Goal: Use online tool/utility: Use online tool/utility

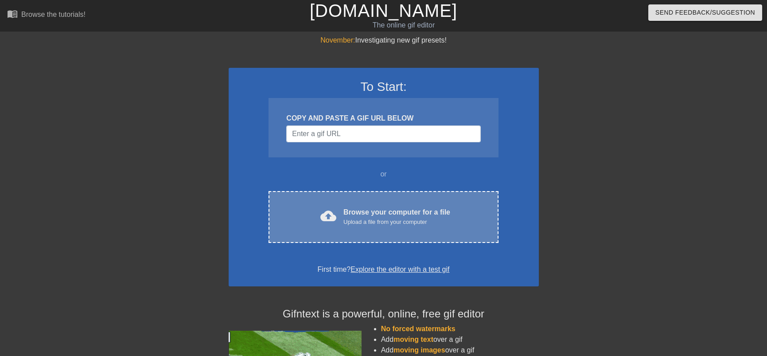
click at [340, 214] on div "cloud_upload Browse your computer for a file Upload a file from your computer" at bounding box center [383, 217] width 192 height 20
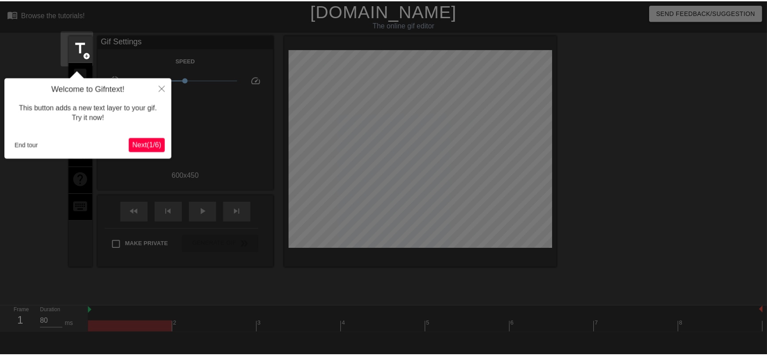
scroll to position [22, 0]
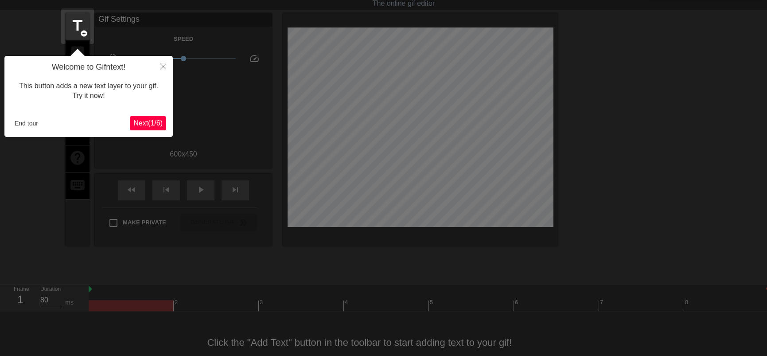
click at [137, 117] on button "Next ( 1 / 6 )" at bounding box center [148, 123] width 36 height 14
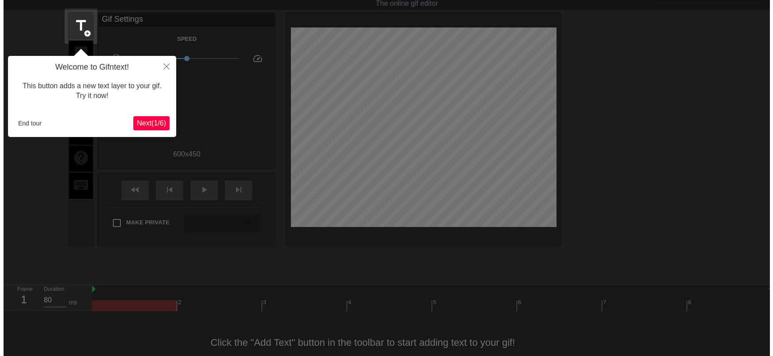
scroll to position [0, 0]
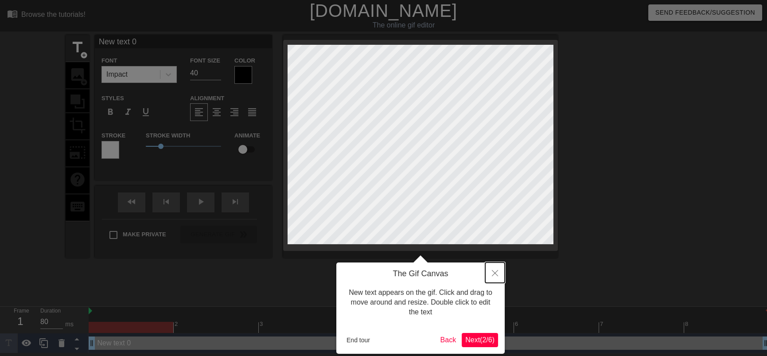
click at [493, 275] on icon "Close" at bounding box center [495, 273] width 6 height 6
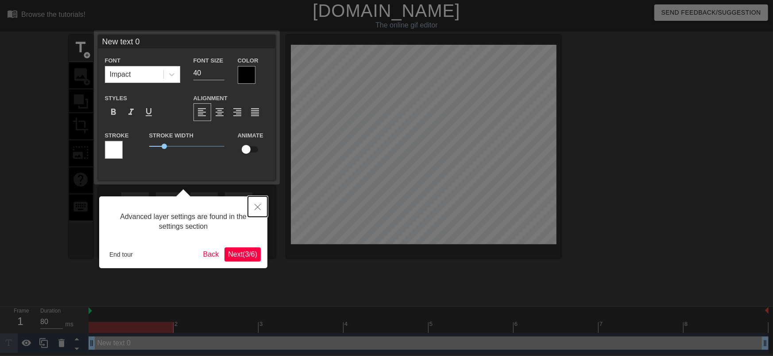
click at [255, 203] on button "Close" at bounding box center [257, 206] width 19 height 20
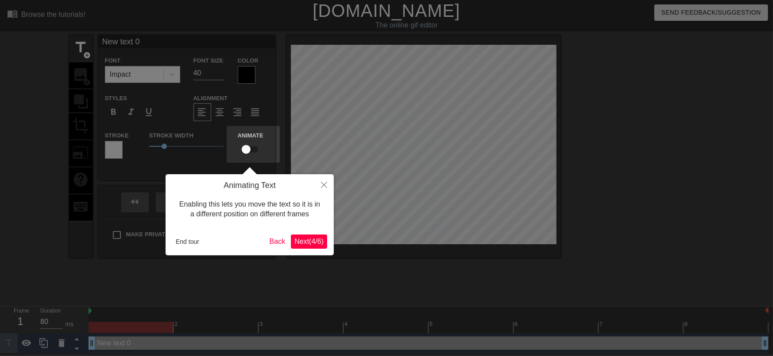
click at [326, 240] on button "Next ( 4 / 6 )" at bounding box center [309, 241] width 36 height 14
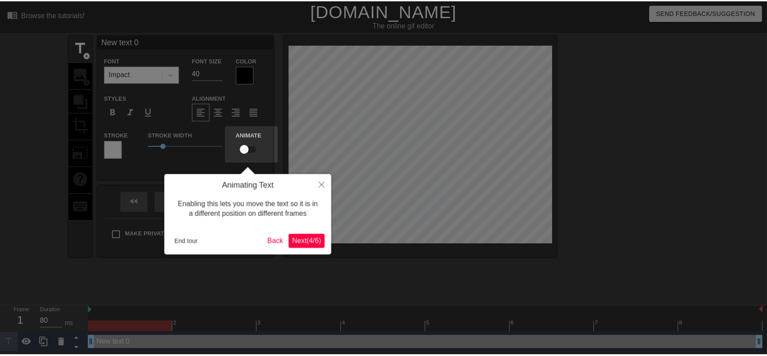
scroll to position [5, 0]
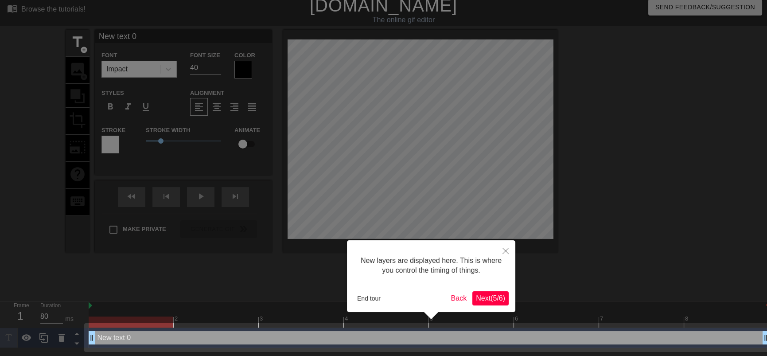
click at [483, 294] on span "Next ( 5 / 6 )" at bounding box center [490, 298] width 29 height 8
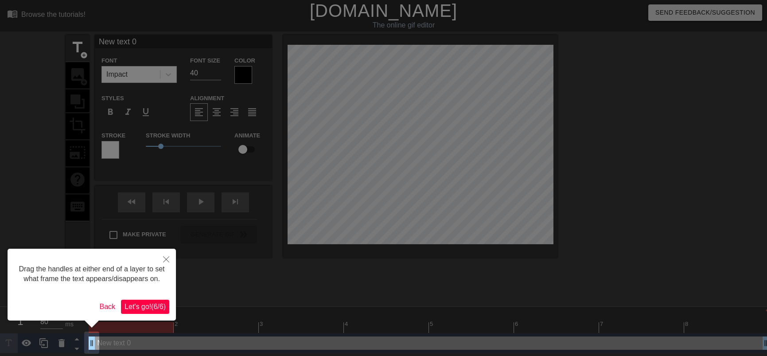
click at [156, 309] on span "Let's go! ( 6 / 6 )" at bounding box center [144, 307] width 41 height 8
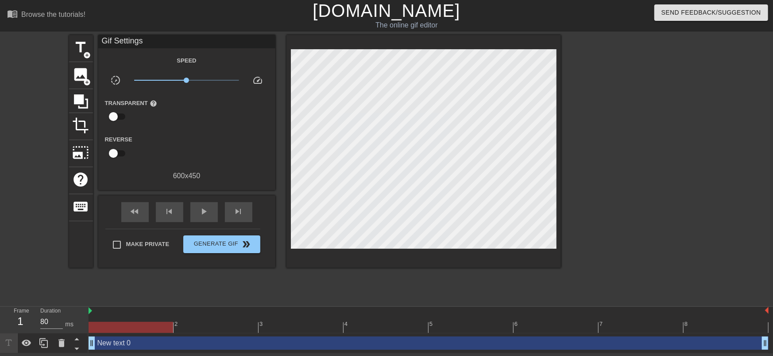
click at [649, 157] on div at bounding box center [638, 168] width 133 height 266
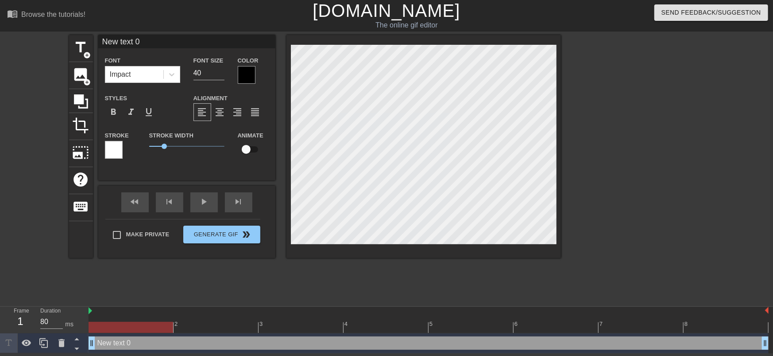
click at [382, 319] on div "menu_book Browse the tutorials! [DOMAIN_NAME] The online gif editor Send Feedba…" at bounding box center [386, 176] width 773 height 353
click at [84, 82] on span "add_circle" at bounding box center [88, 82] width 8 height 8
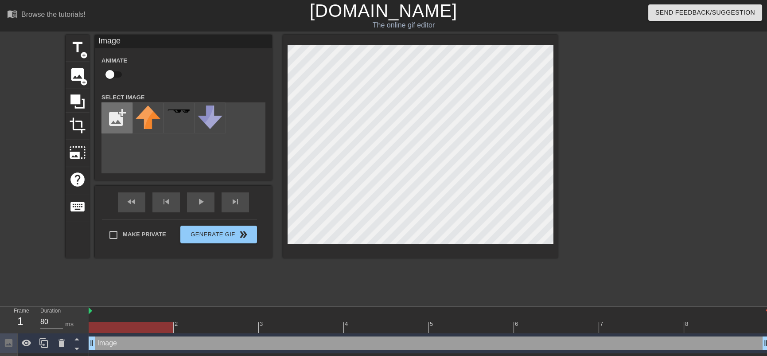
click at [105, 122] on input "file" at bounding box center [117, 118] width 30 height 30
click at [155, 131] on div at bounding box center [147, 117] width 31 height 31
drag, startPoint x: 144, startPoint y: 130, endPoint x: 124, endPoint y: 152, distance: 29.5
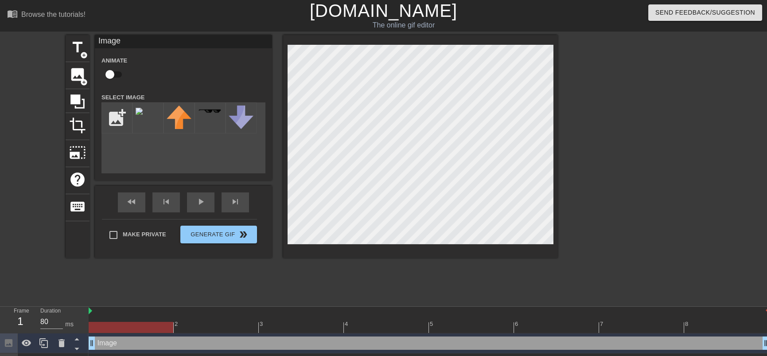
click at [124, 152] on div "add_photo_alternate" at bounding box center [183, 137] width 164 height 71
click at [104, 116] on input "file" at bounding box center [117, 118] width 30 height 30
type input "C:\fakepath\[PERSON_NAME].png"
click at [150, 123] on img at bounding box center [148, 119] width 25 height 29
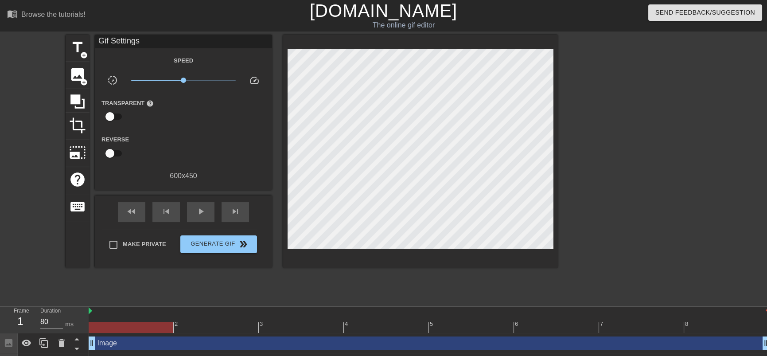
click at [443, 303] on div "menu_book Browse the tutorials! [DOMAIN_NAME] The online gif editor Send Feedba…" at bounding box center [383, 186] width 767 height 373
click at [78, 80] on span "image" at bounding box center [77, 74] width 17 height 17
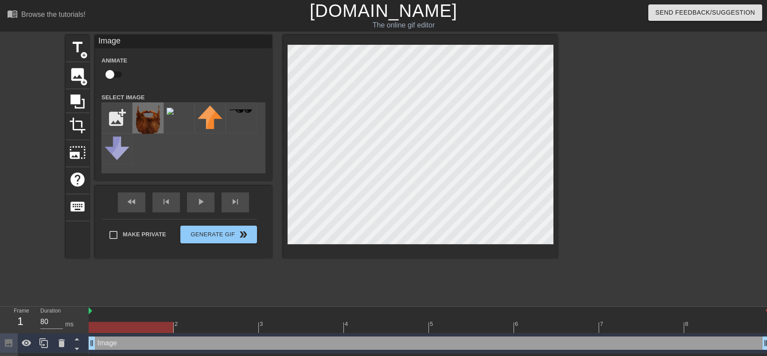
click at [144, 119] on img at bounding box center [148, 119] width 25 height 29
click at [256, 13] on div "menu_book Browse the tutorials! [DOMAIN_NAME] The online gif editor Send Feedba…" at bounding box center [383, 196] width 767 height 393
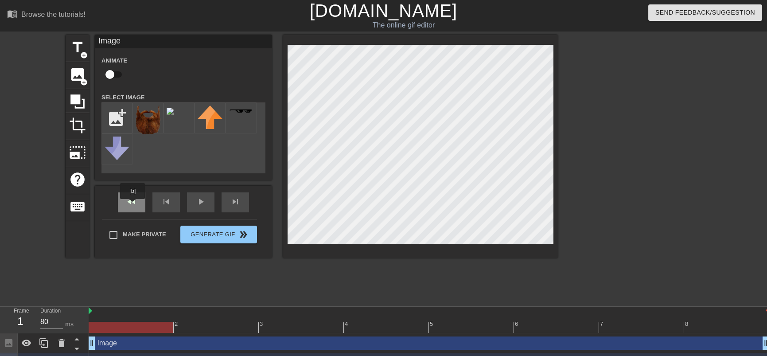
click at [133, 205] on div "fast_rewind" at bounding box center [131, 202] width 27 height 20
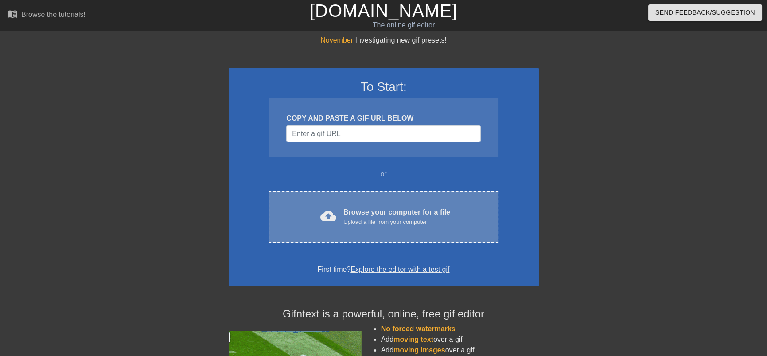
click at [316, 206] on div "cloud_upload Browse your computer for a file Upload a file from your computer C…" at bounding box center [382, 217] width 229 height 52
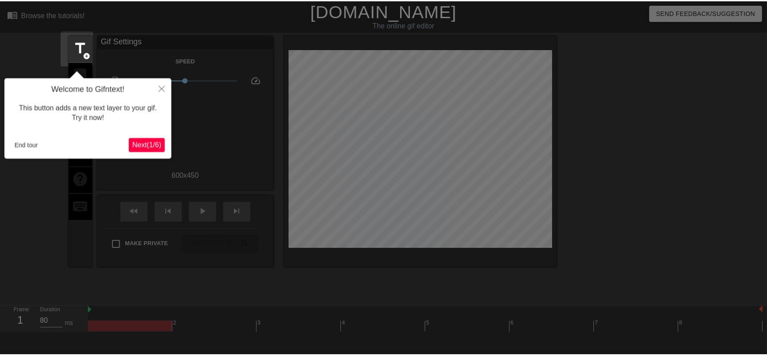
scroll to position [22, 0]
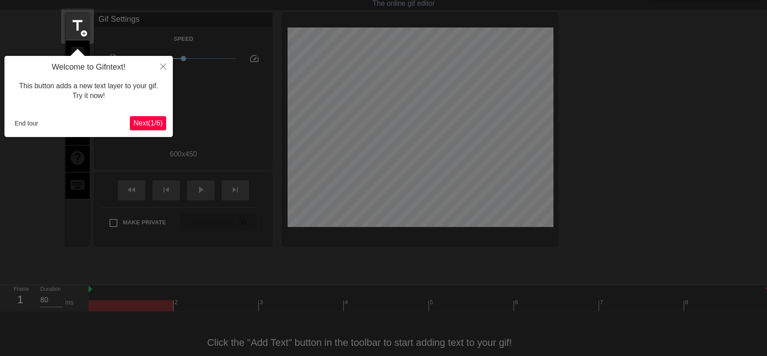
click at [146, 124] on span "Next ( 1 / 6 )" at bounding box center [147, 123] width 29 height 8
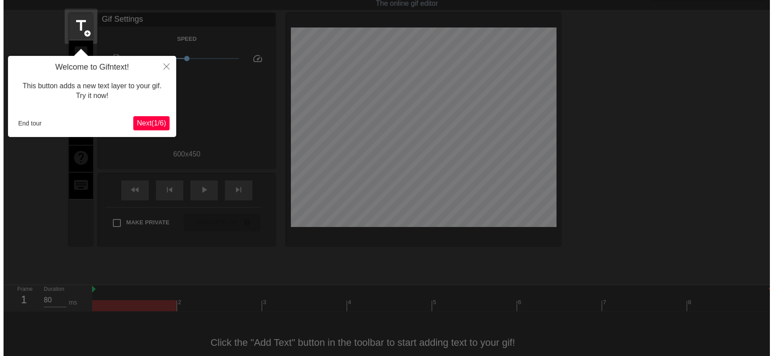
scroll to position [0, 0]
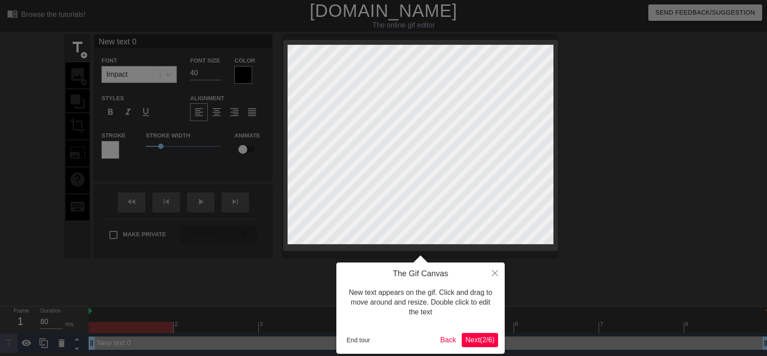
click at [475, 336] on span "Next ( 2 / 6 )" at bounding box center [479, 340] width 29 height 8
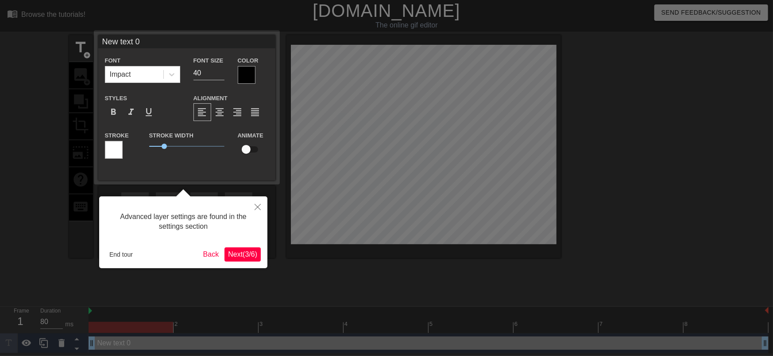
click at [228, 256] on span "Next ( 3 / 6 )" at bounding box center [242, 254] width 29 height 8
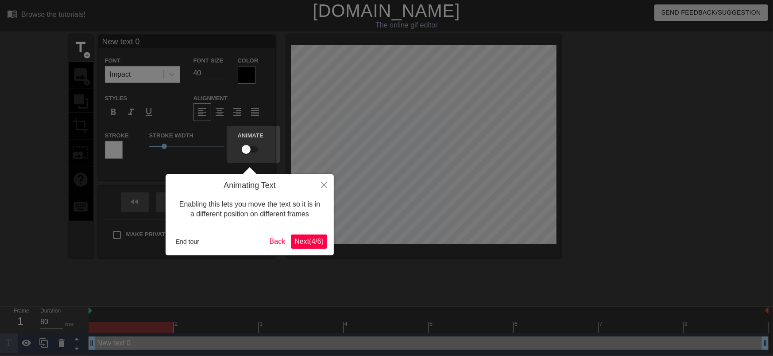
click at [307, 247] on button "Next ( 4 / 6 )" at bounding box center [309, 241] width 36 height 14
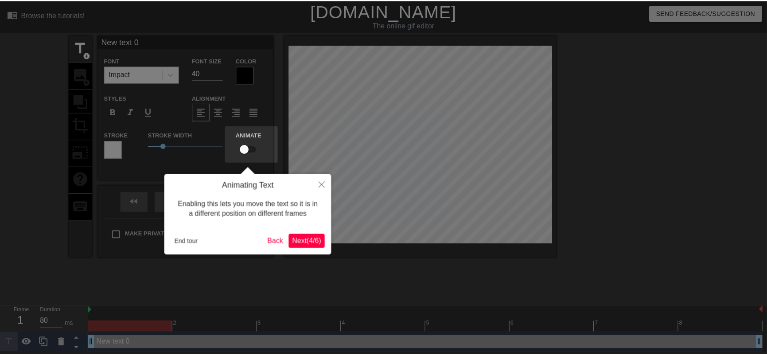
scroll to position [5, 0]
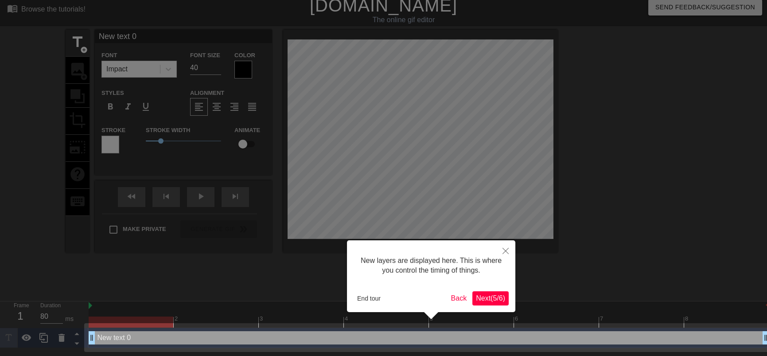
click at [485, 294] on span "Next ( 5 / 6 )" at bounding box center [490, 298] width 29 height 8
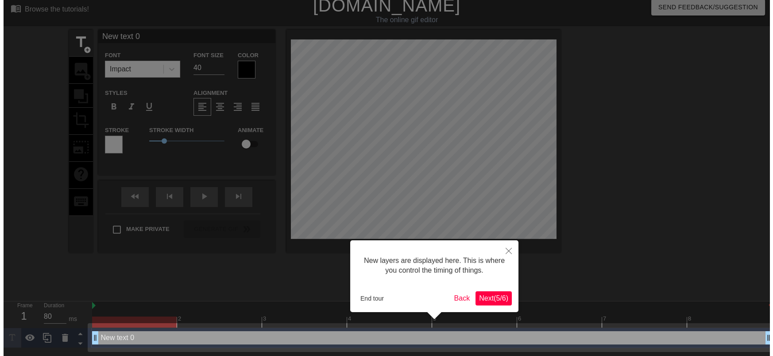
scroll to position [0, 0]
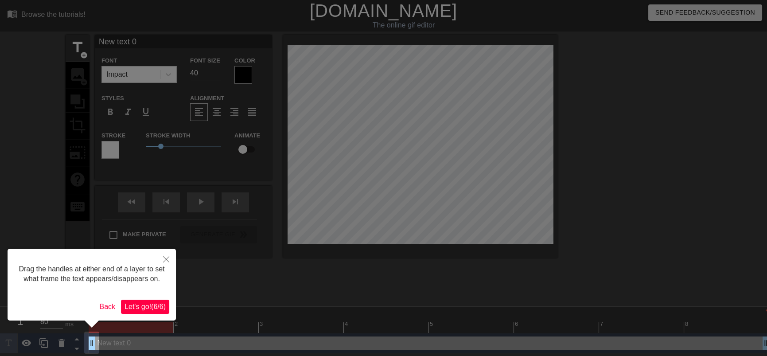
click at [151, 306] on span "Let's go! ( 6 / 6 )" at bounding box center [144, 307] width 41 height 8
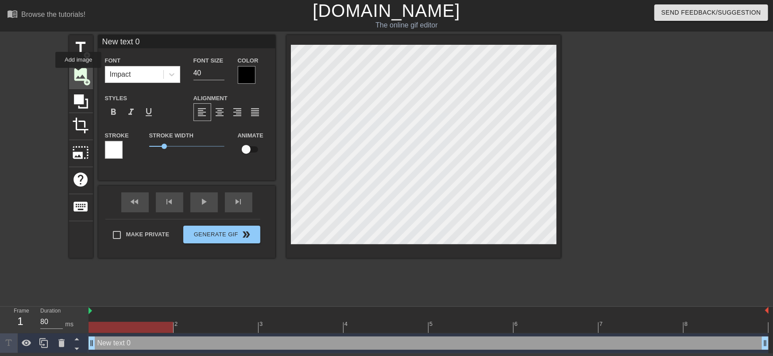
click at [78, 74] on span "image" at bounding box center [81, 74] width 17 height 17
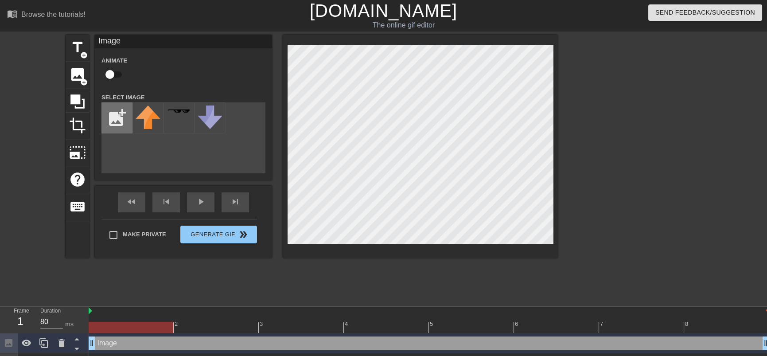
click at [111, 119] on input "file" at bounding box center [117, 118] width 30 height 30
type input "C:\fakepath\[PERSON_NAME].png"
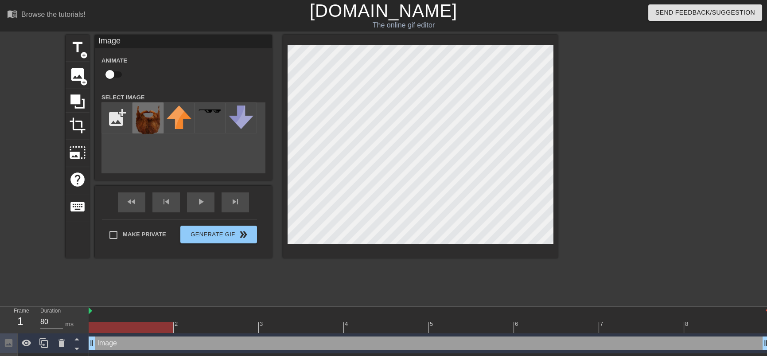
click at [158, 128] on img at bounding box center [148, 119] width 25 height 29
click at [624, 243] on div at bounding box center [634, 168] width 133 height 266
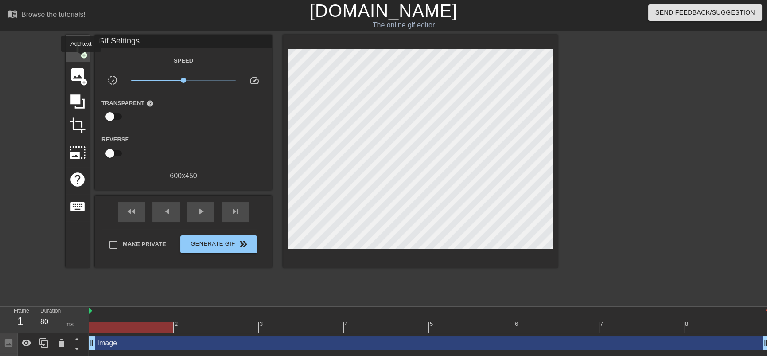
click at [81, 58] on span "add_circle" at bounding box center [84, 55] width 8 height 8
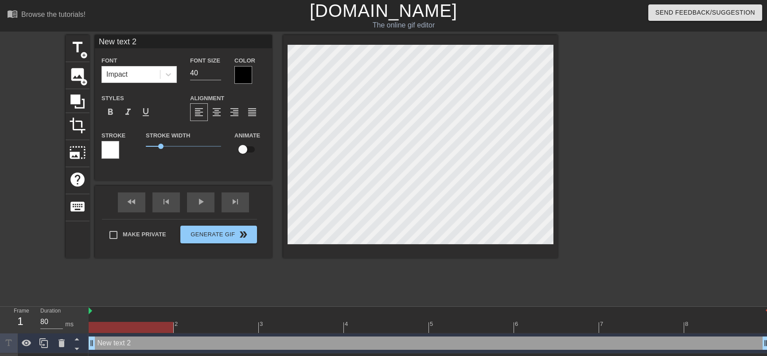
drag, startPoint x: 287, startPoint y: 131, endPoint x: 632, endPoint y: 168, distance: 347.5
click at [646, 171] on div at bounding box center [634, 168] width 133 height 266
click at [263, 279] on div "title add_circle image add_circle crop photo_size_select_large help keyboard Ne…" at bounding box center [312, 168] width 492 height 266
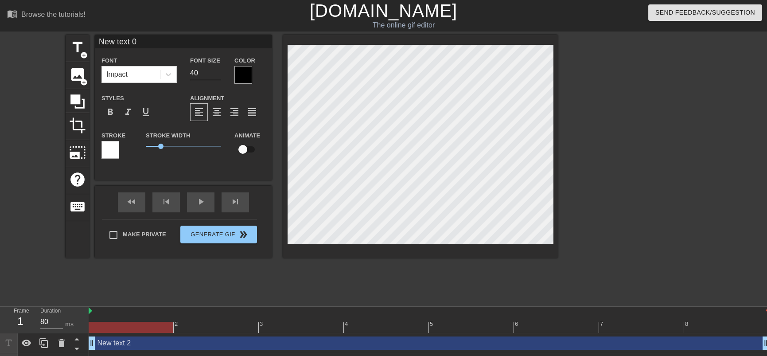
click at [261, 292] on div "title add_circle image add_circle crop photo_size_select_large help keyboard Ne…" at bounding box center [312, 168] width 492 height 266
click at [73, 342] on icon at bounding box center [76, 338] width 11 height 11
type input "New text 2"
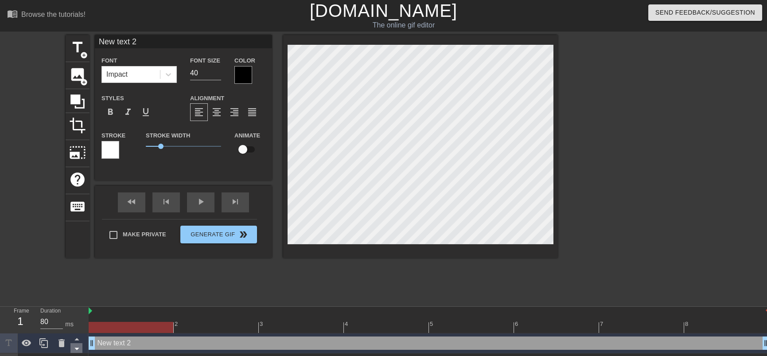
click at [76, 349] on icon at bounding box center [76, 349] width 4 height 2
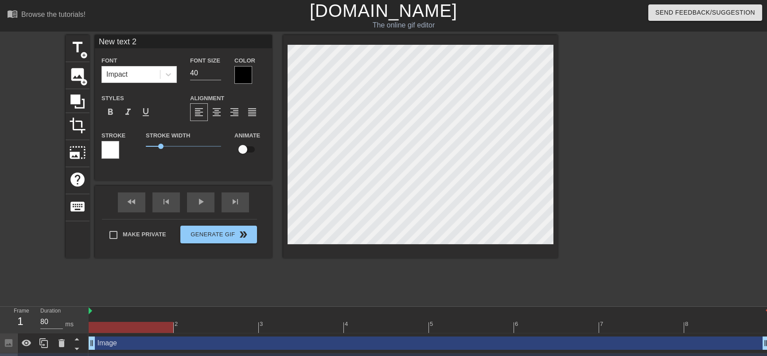
click at [76, 349] on icon at bounding box center [76, 349] width 4 height 2
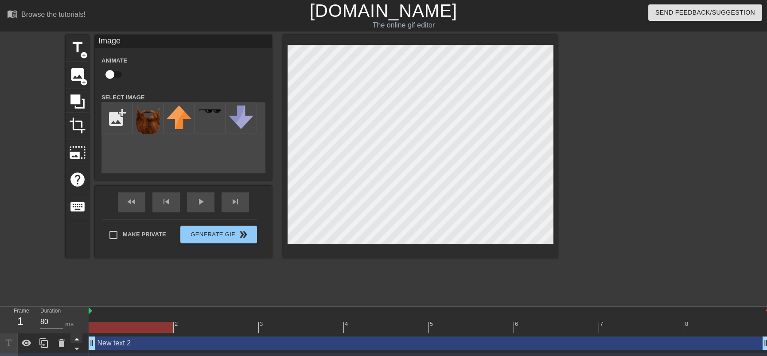
click at [76, 340] on icon at bounding box center [76, 339] width 4 height 2
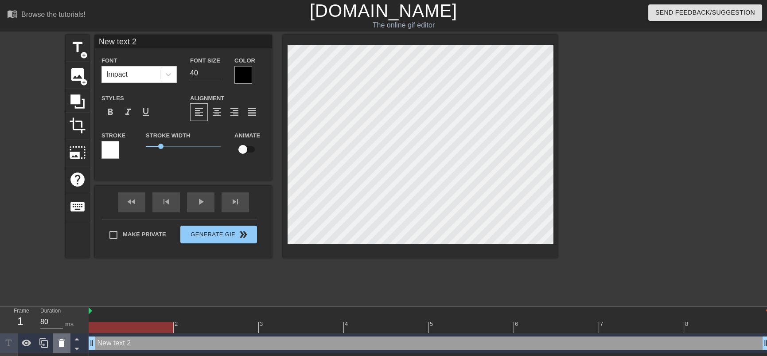
click at [63, 341] on icon at bounding box center [61, 343] width 11 height 11
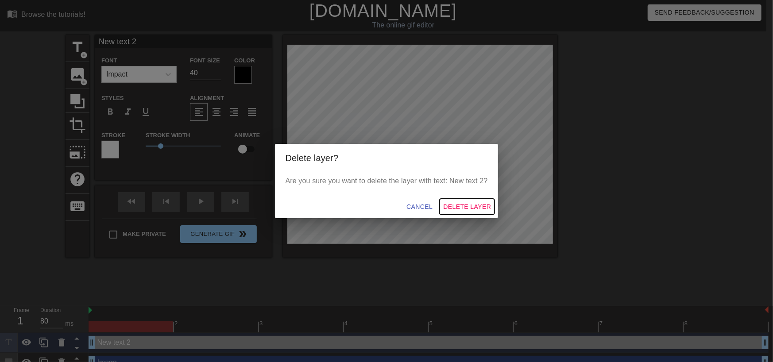
click at [478, 208] on span "Delete Layer" at bounding box center [467, 207] width 48 height 11
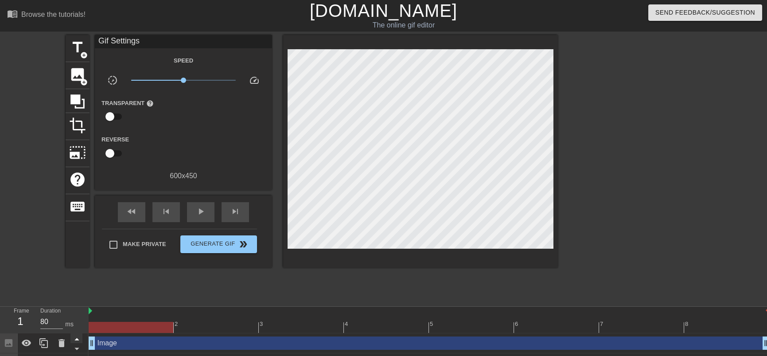
click at [77, 341] on icon at bounding box center [76, 338] width 11 height 11
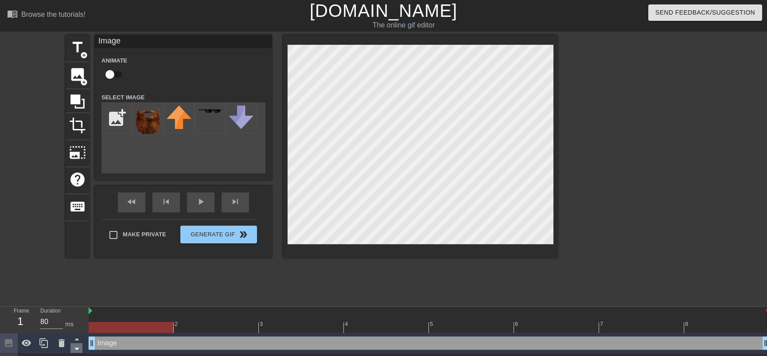
click at [74, 349] on icon at bounding box center [76, 348] width 11 height 11
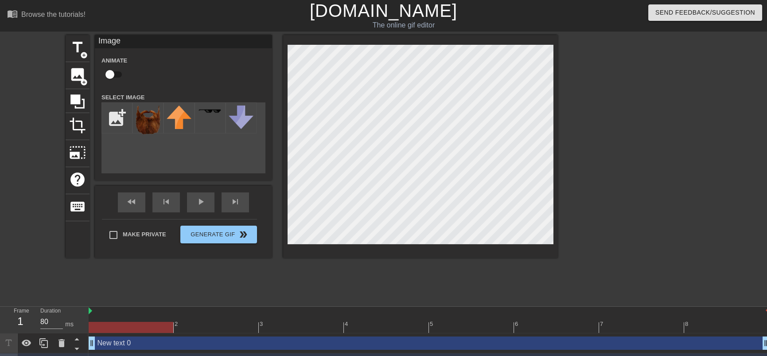
click at [74, 349] on icon at bounding box center [76, 348] width 11 height 11
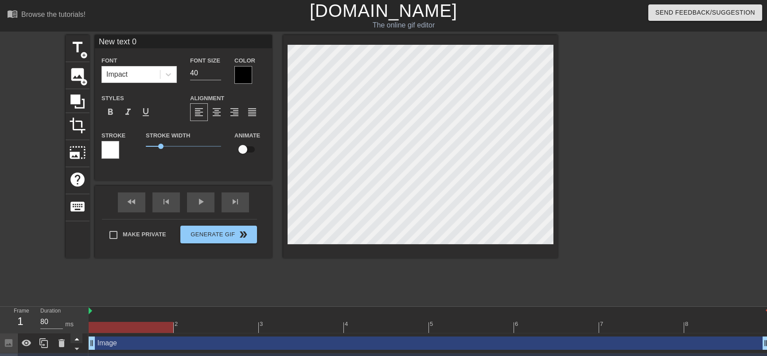
click at [74, 339] on icon at bounding box center [76, 338] width 11 height 11
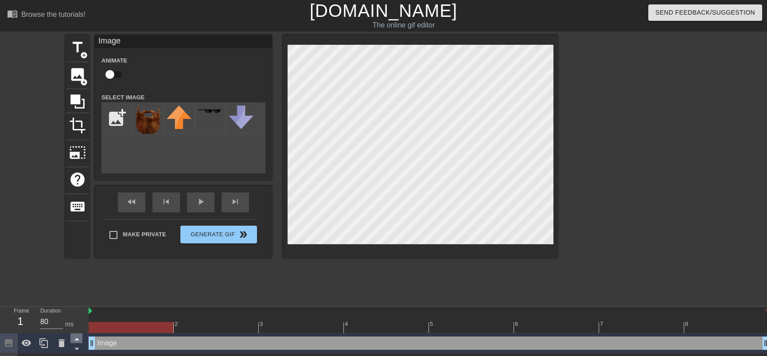
click at [75, 339] on icon at bounding box center [76, 338] width 11 height 11
click at [76, 347] on icon at bounding box center [76, 348] width 11 height 11
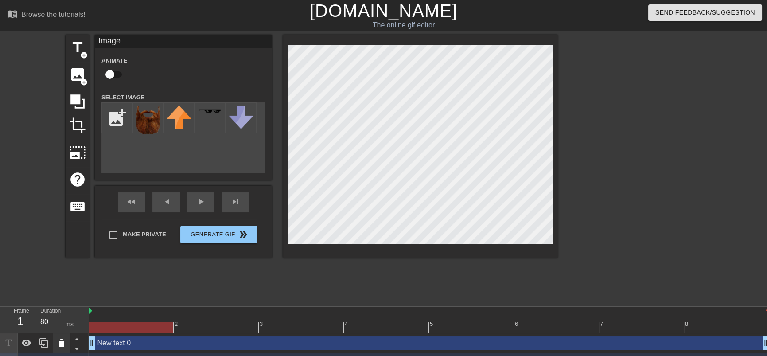
click at [61, 345] on icon at bounding box center [61, 343] width 6 height 8
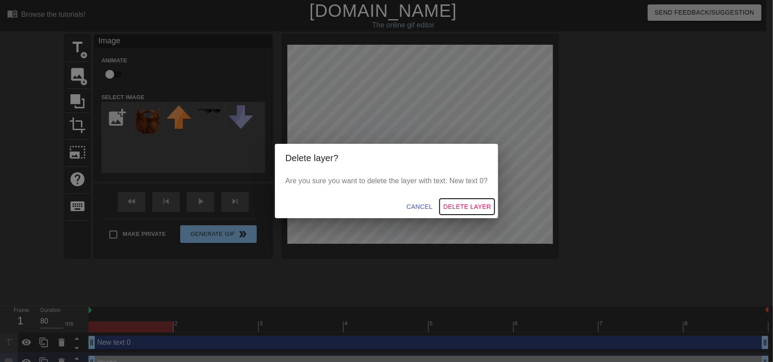
click at [464, 205] on span "Delete Layer" at bounding box center [467, 207] width 48 height 11
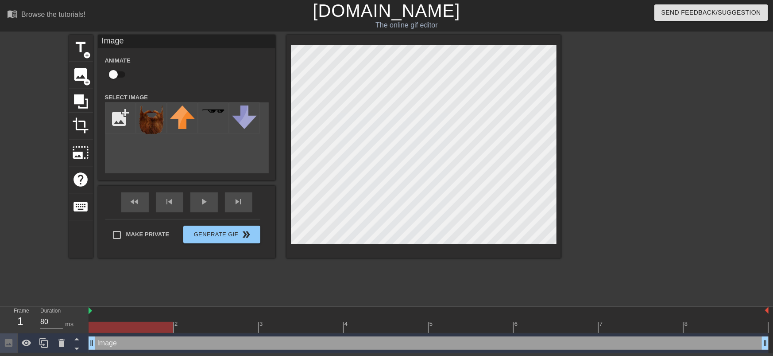
click at [666, 210] on div at bounding box center [638, 168] width 133 height 266
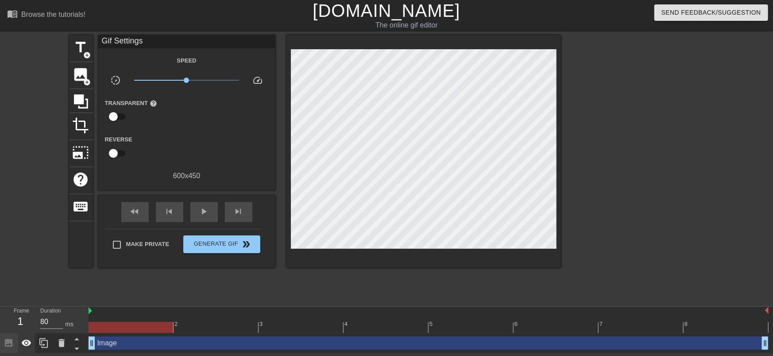
click at [22, 345] on icon at bounding box center [26, 343] width 11 height 11
drag, startPoint x: 92, startPoint y: 346, endPoint x: 37, endPoint y: 332, distance: 57.2
click at [37, 332] on div "Frame 1 Duration 80 ms 2 3 4 5 6 7 8 Image drag_handle drag_handle" at bounding box center [386, 330] width 773 height 47
click at [81, 85] on div "image add_circle" at bounding box center [81, 75] width 24 height 27
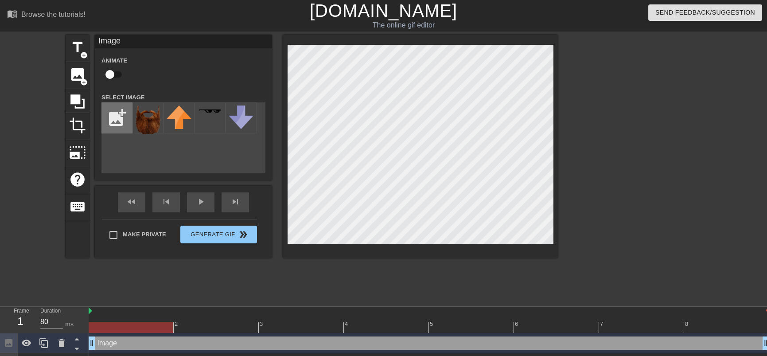
click at [110, 120] on input "file" at bounding box center [117, 118] width 30 height 30
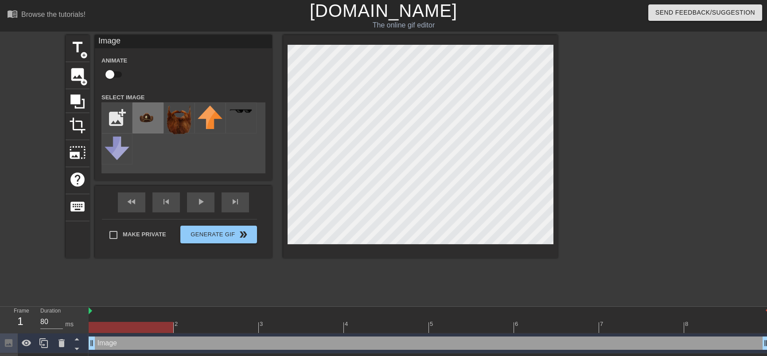
click at [142, 119] on img at bounding box center [148, 119] width 25 height 29
click at [244, 279] on div "title add_circle image add_circle crop photo_size_select_large help keyboard Im…" at bounding box center [312, 168] width 492 height 266
drag, startPoint x: 92, startPoint y: 346, endPoint x: 59, endPoint y: 347, distance: 32.8
click at [59, 347] on div "Frame 1 Duration 80 ms 2 3 4 5 6 7 8 Image drag_handle drag_handle Image drag_h…" at bounding box center [383, 340] width 767 height 66
click at [274, 88] on div "title add_circle image add_circle crop photo_size_select_large help keyboard Im…" at bounding box center [312, 146] width 492 height 223
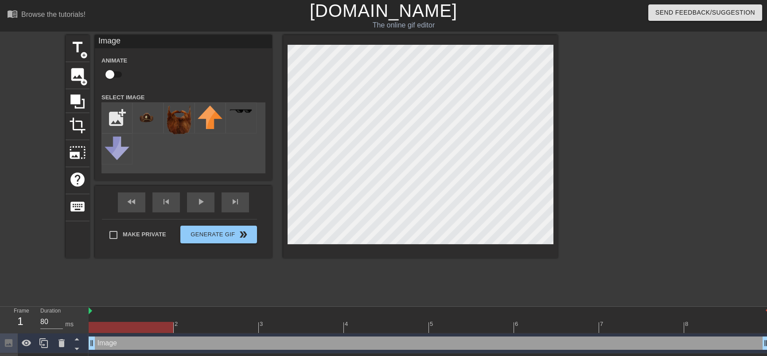
click at [443, 309] on div "menu_book Browse the tutorials! Gifntext.com The online gif editor Send Feedbac…" at bounding box center [383, 186] width 767 height 373
drag, startPoint x: 94, startPoint y: 345, endPoint x: 0, endPoint y: 338, distance: 94.2
click at [0, 338] on div "Frame 1 Duration 80 ms 2 3 4 5 6 7 8 Image drag_handle drag_handle Image drag_h…" at bounding box center [383, 340] width 767 height 66
click at [76, 75] on span "image" at bounding box center [77, 74] width 17 height 17
click at [124, 125] on input "file" at bounding box center [117, 118] width 30 height 30
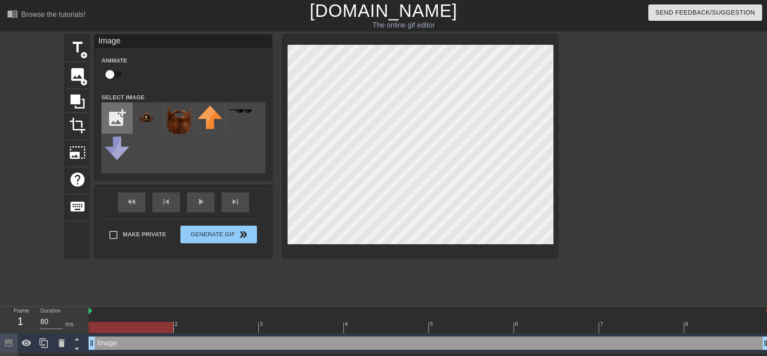
type input "C:\fakepath\glenn glasses.png"
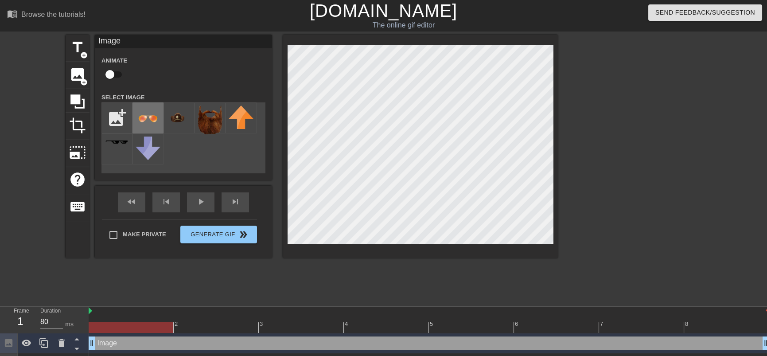
click at [151, 119] on img at bounding box center [148, 119] width 25 height 29
drag, startPoint x: 96, startPoint y: 347, endPoint x: 126, endPoint y: 342, distance: 30.1
click at [206, 345] on div "Image drag_handle drag_handle" at bounding box center [429, 342] width 680 height 13
drag, startPoint x: 92, startPoint y: 343, endPoint x: 66, endPoint y: 341, distance: 26.3
click at [66, 341] on div "Frame 1 Duration 80 ms 2 3 4 5 6 7 8 Image drag_handle drag_handle Image drag_h…" at bounding box center [383, 350] width 767 height 86
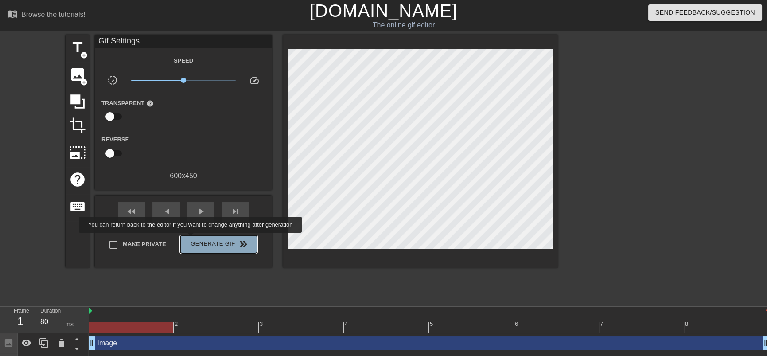
click at [191, 239] on button "Generate Gif double_arrow" at bounding box center [218, 244] width 77 height 18
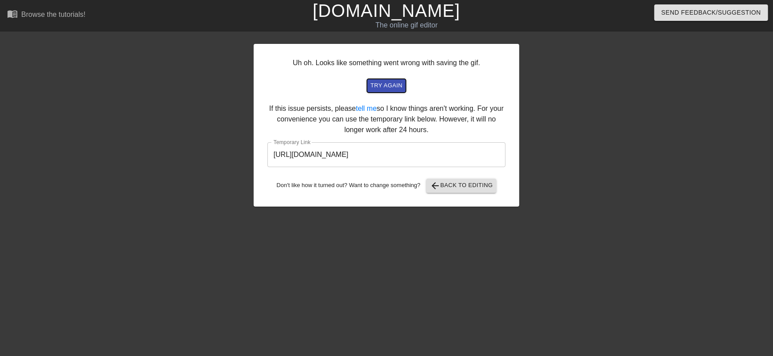
click at [387, 88] on span "try again" at bounding box center [387, 86] width 32 height 10
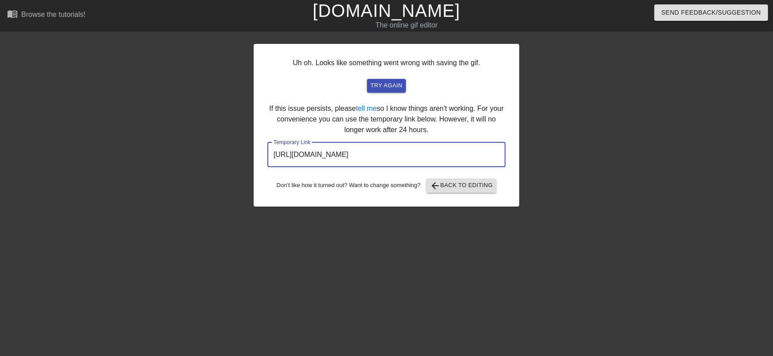
drag, startPoint x: 480, startPoint y: 157, endPoint x: 244, endPoint y: 155, distance: 236.6
click at [244, 155] on div "Uh oh. Looks like something went wrong with saving the gif. try again If this i…" at bounding box center [386, 168] width 773 height 266
